Goal: Task Accomplishment & Management: Manage account settings

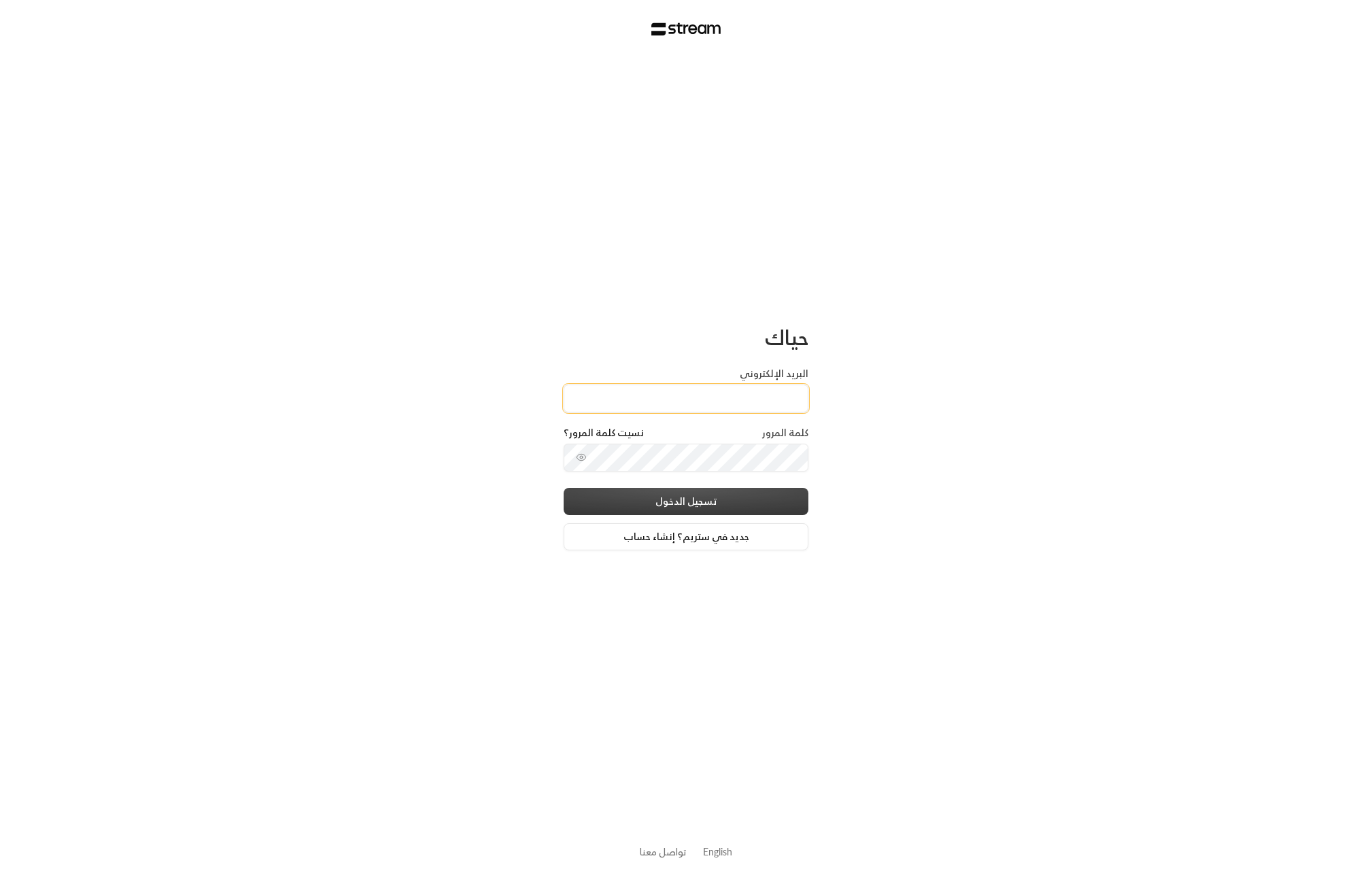
type input "[EMAIL_ADDRESS][DOMAIN_NAME]"
click at [741, 499] on button "تسجيل الدخول" at bounding box center [686, 502] width 245 height 27
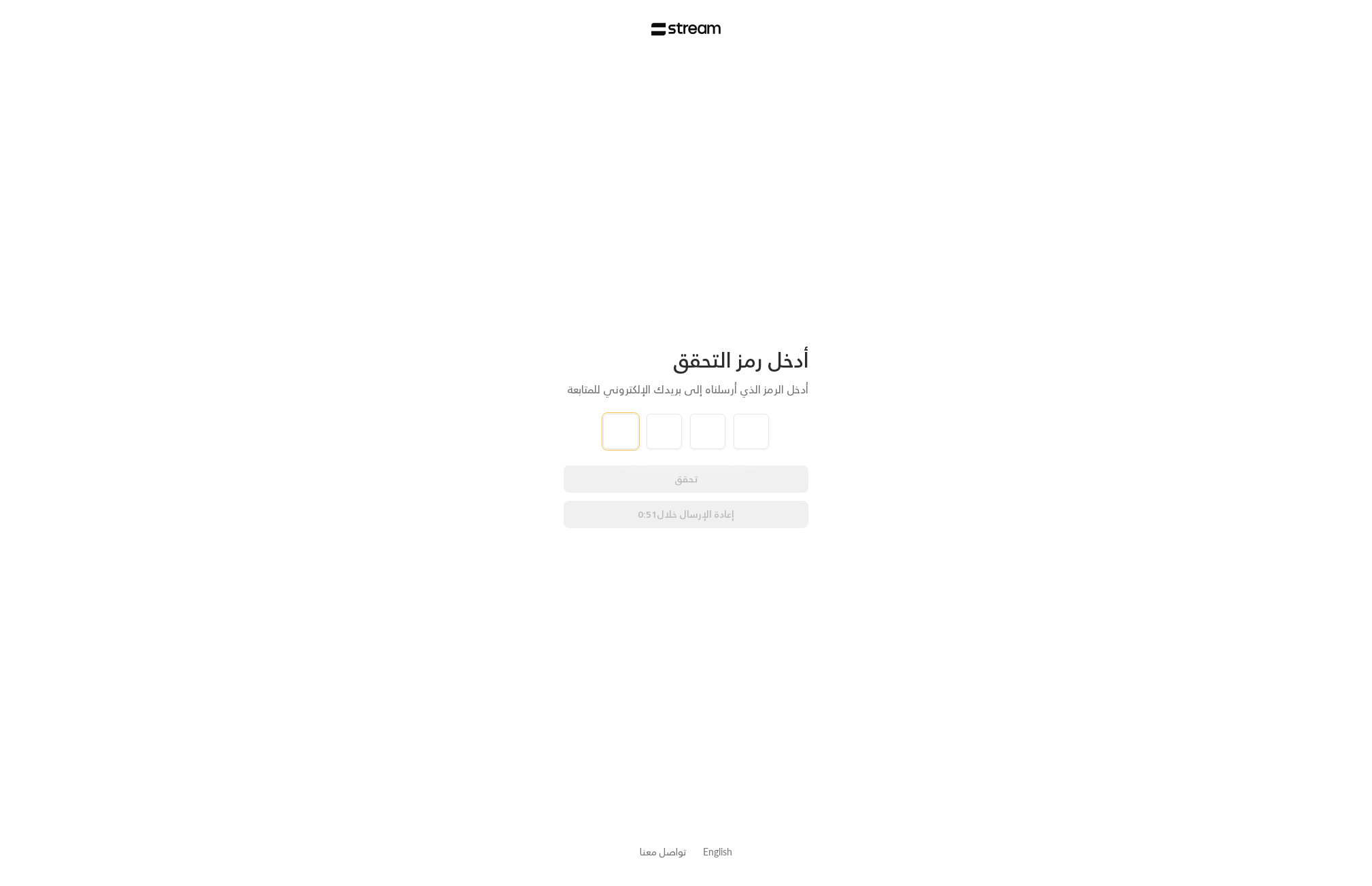
type input "7"
type input "8"
type input "0"
type input "9"
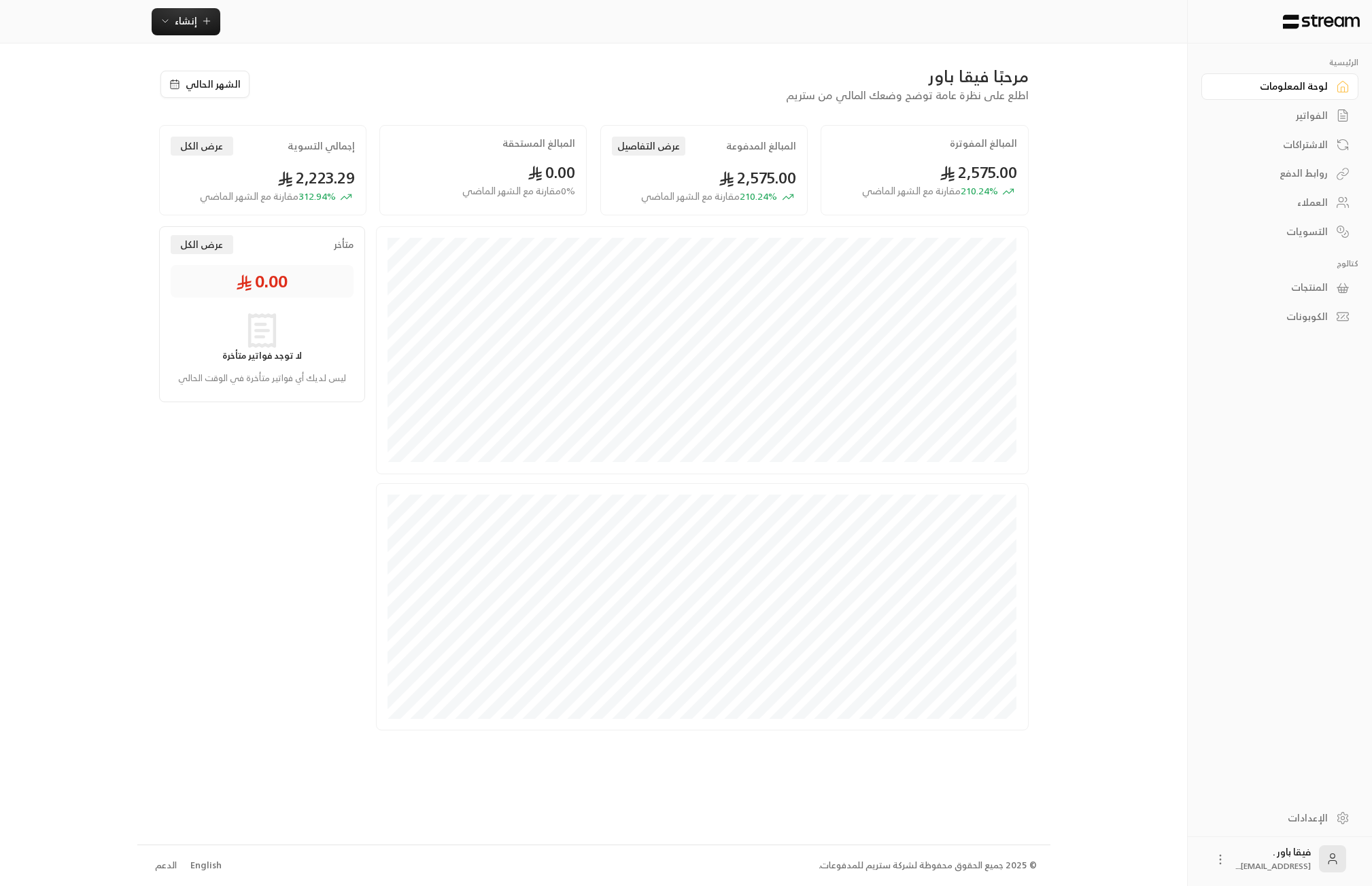
click at [1291, 197] on div "العملاء" at bounding box center [1273, 202] width 110 height 14
